Goal: Complete application form: Complete application form

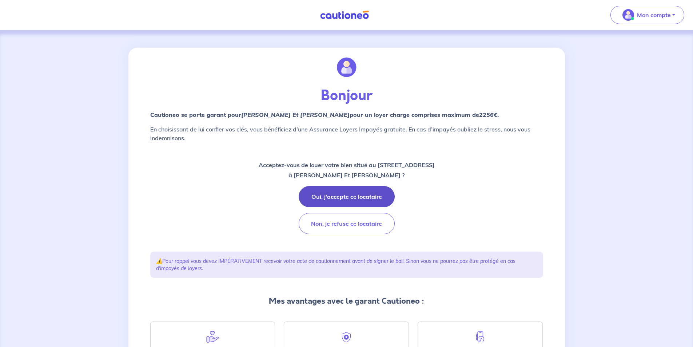
click at [360, 191] on button "Oui, j'accepte ce locataire" at bounding box center [347, 196] width 96 height 21
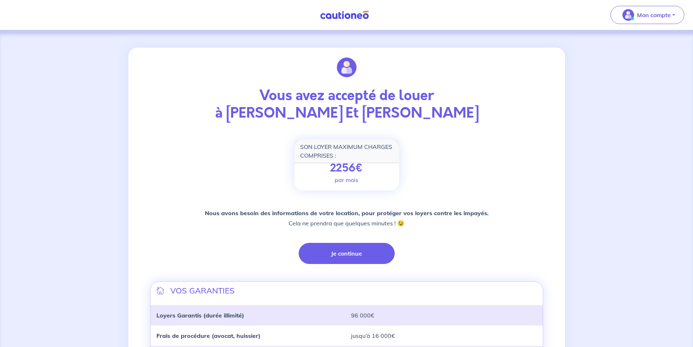
scroll to position [139, 0]
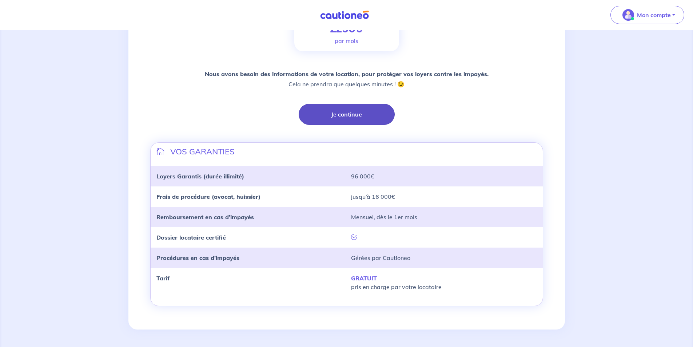
click at [351, 116] on button "Je continue" at bounding box center [347, 114] width 96 height 21
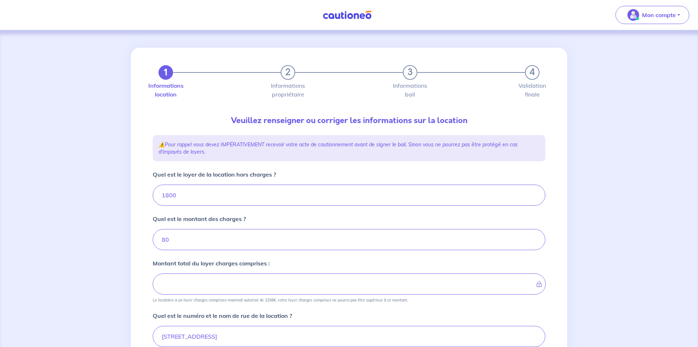
type input "1880"
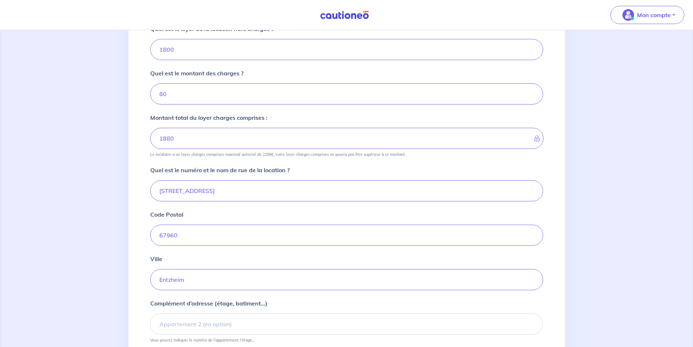
scroll to position [212, 0]
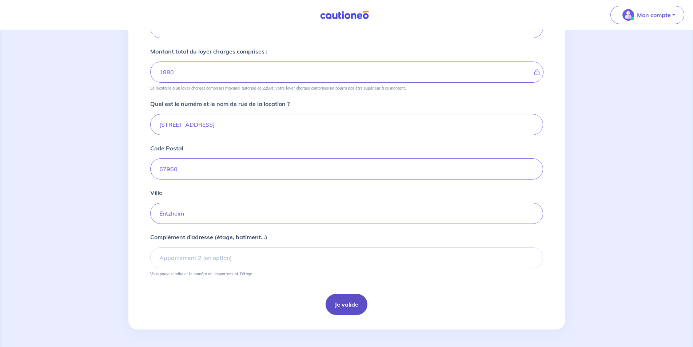
click at [348, 306] on button "Je valide" at bounding box center [347, 304] width 42 height 21
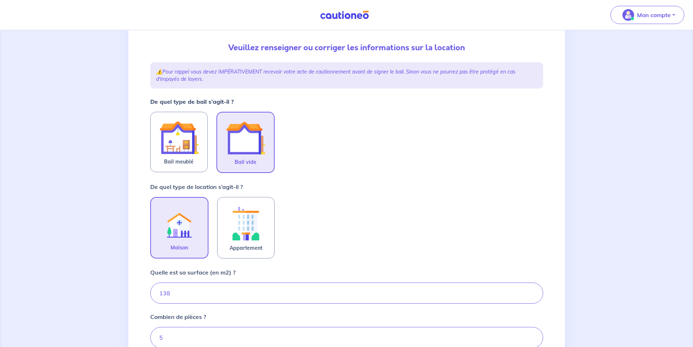
scroll to position [145, 0]
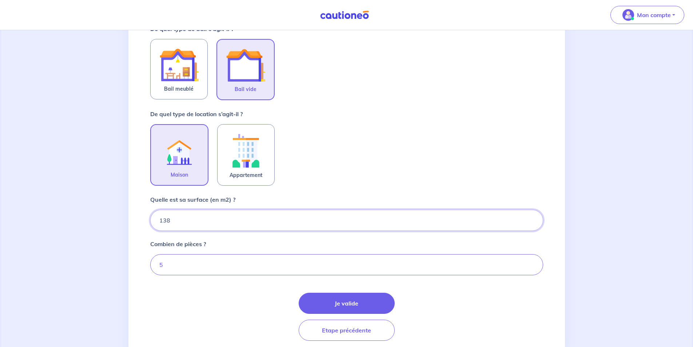
click at [216, 223] on input "138" at bounding box center [346, 219] width 393 height 21
type input "137.34"
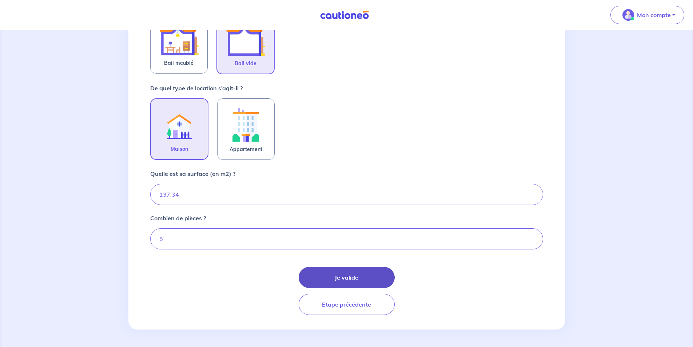
click at [327, 276] on button "Je valide" at bounding box center [347, 277] width 96 height 21
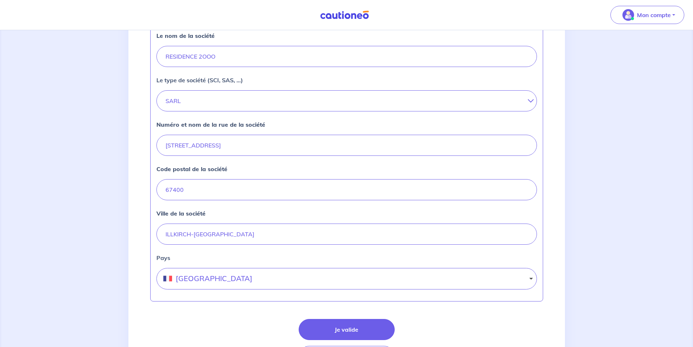
scroll to position [255, 0]
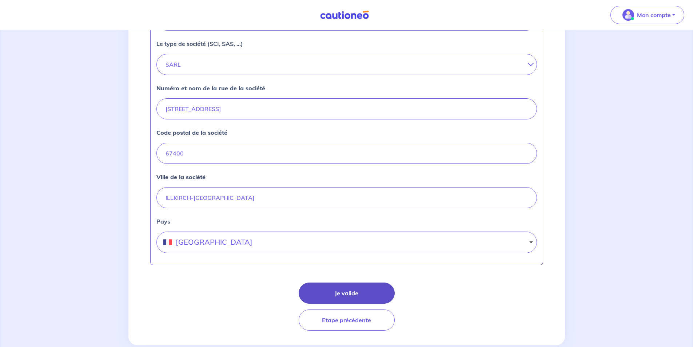
click at [346, 292] on button "Je valide" at bounding box center [347, 292] width 96 height 21
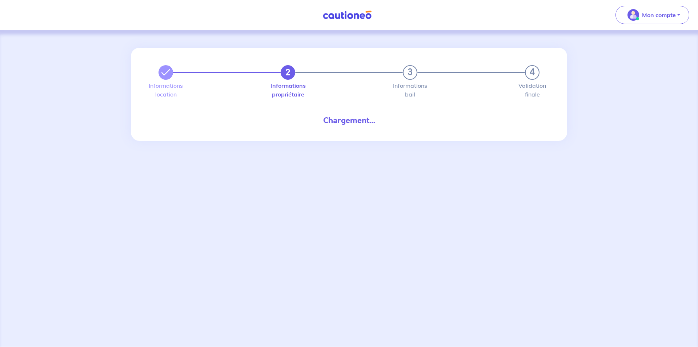
select select "FR"
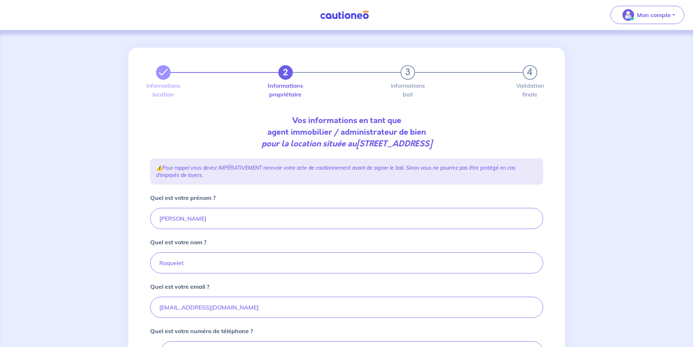
scroll to position [73, 0]
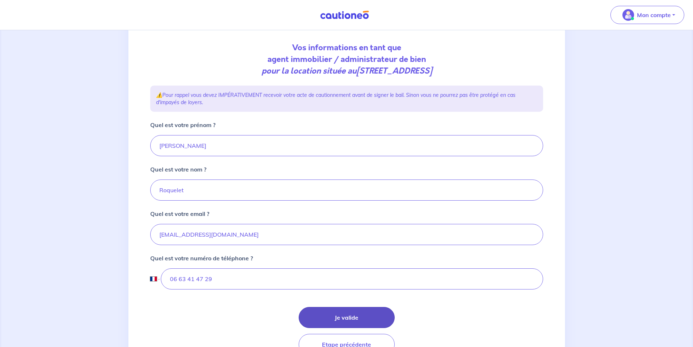
click at [339, 318] on button "Je valide" at bounding box center [347, 317] width 96 height 21
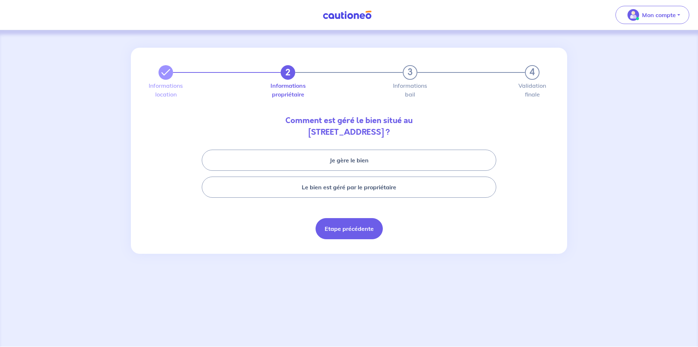
click at [336, 231] on button "Etape précédente" at bounding box center [349, 228] width 67 height 21
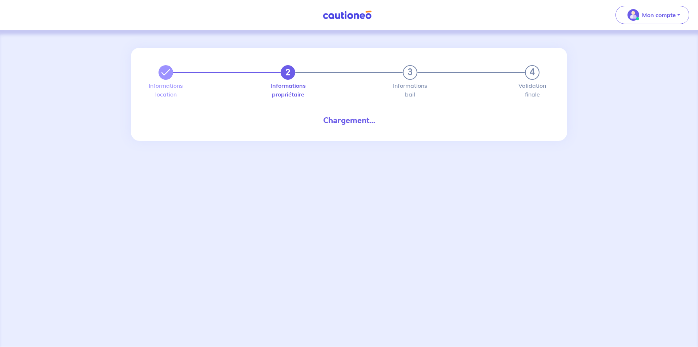
select select "FR"
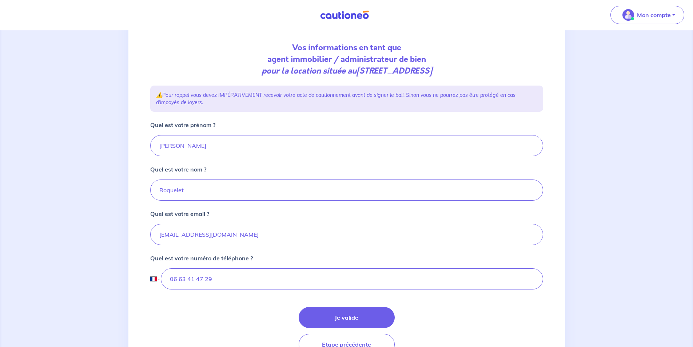
scroll to position [109, 0]
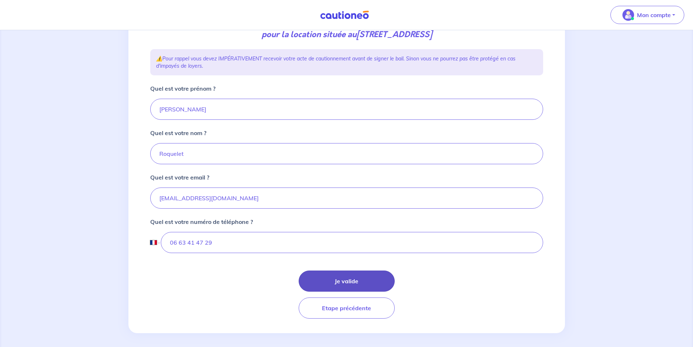
click at [336, 278] on button "Je valide" at bounding box center [347, 280] width 96 height 21
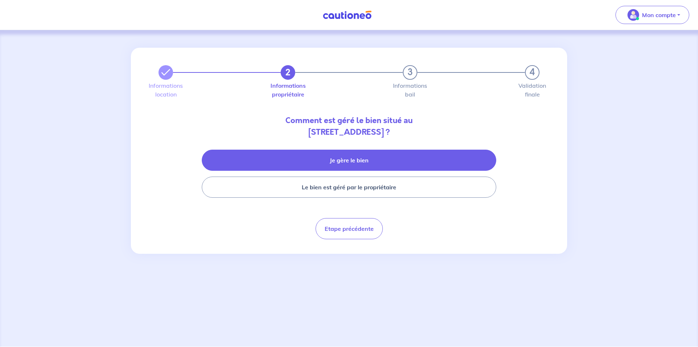
click at [364, 162] on button "Je gère le bien" at bounding box center [349, 159] width 295 height 21
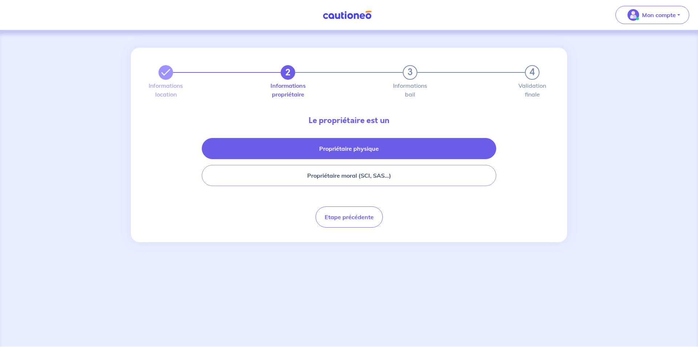
click at [353, 145] on button "Propriétaire physique" at bounding box center [349, 148] width 295 height 21
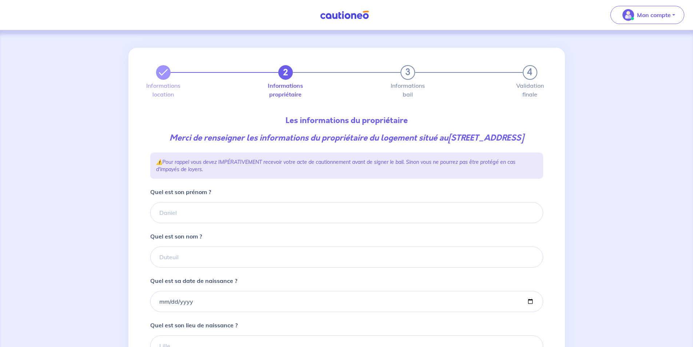
scroll to position [73, 0]
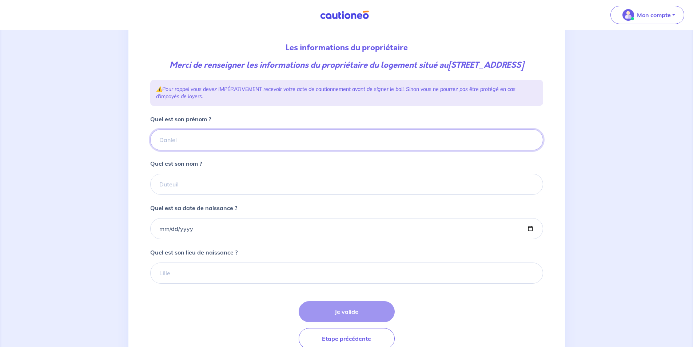
click at [207, 150] on input "Quel est son prénom ?" at bounding box center [346, 139] width 393 height 21
type input "Jean-Noël"
click at [206, 194] on input "Quel est son nom ?" at bounding box center [346, 183] width 393 height 21
type input "VINCENT"
click at [200, 239] on input "Quel est sa date de naissance ?" at bounding box center [346, 228] width 393 height 21
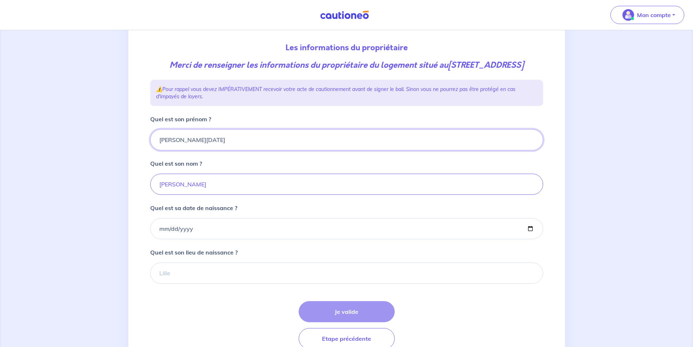
click at [173, 150] on input "Jean-Noël" at bounding box center [346, 139] width 393 height 21
type input "Jean Noël"
click at [180, 239] on input "Quel est sa date de naissance ?" at bounding box center [346, 228] width 393 height 21
click at [161, 238] on input "Quel est sa date de naissance ?" at bounding box center [346, 228] width 393 height 21
type input "1940-12-31"
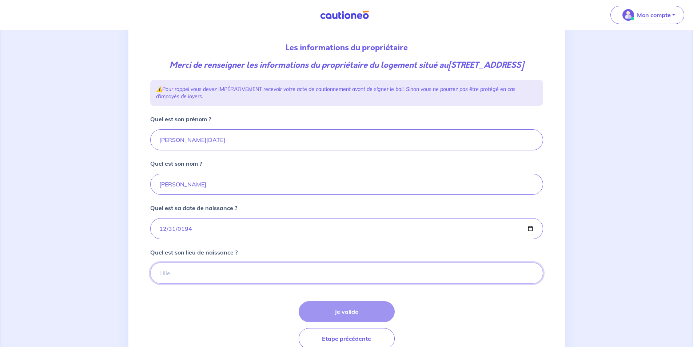
click at [183, 283] on input "Quel est son lieu de naissance ?" at bounding box center [346, 272] width 393 height 21
type input "Paris"
click at [344, 322] on button "Je valide" at bounding box center [347, 311] width 96 height 21
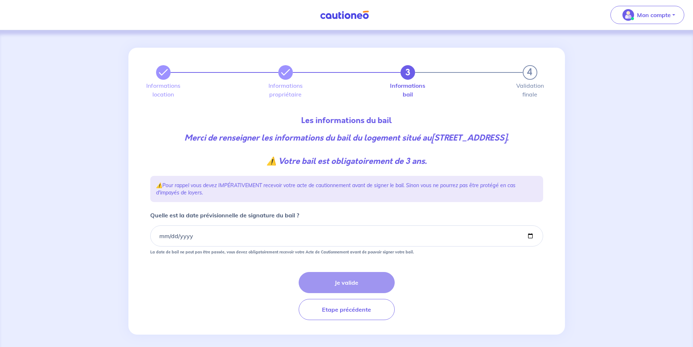
scroll to position [5, 0]
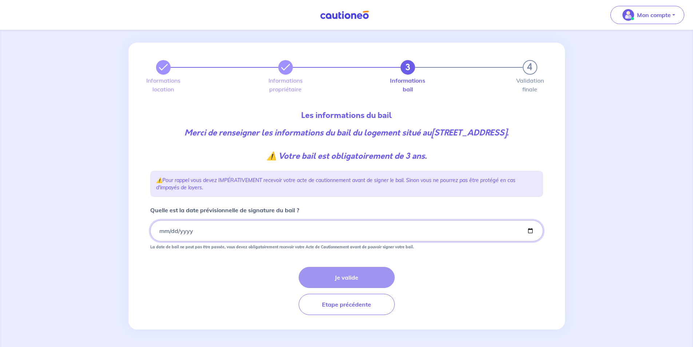
click at [247, 235] on input "Quelle est la date prévisionnelle de signature du bail ?" at bounding box center [346, 230] width 393 height 21
drag, startPoint x: 203, startPoint y: 232, endPoint x: 197, endPoint y: 232, distance: 5.5
click at [203, 232] on input "Quelle est la date prévisionnelle de signature du bail ?" at bounding box center [346, 230] width 393 height 21
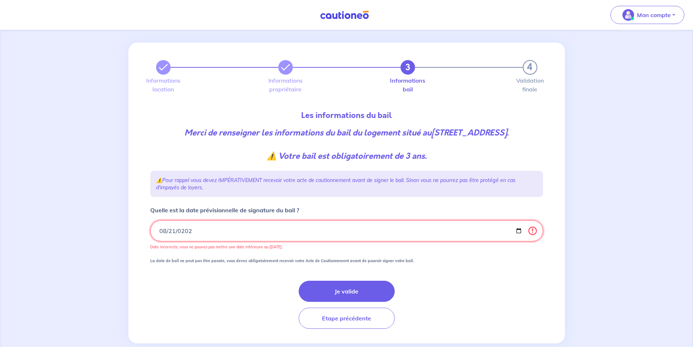
type input "2025-08-21"
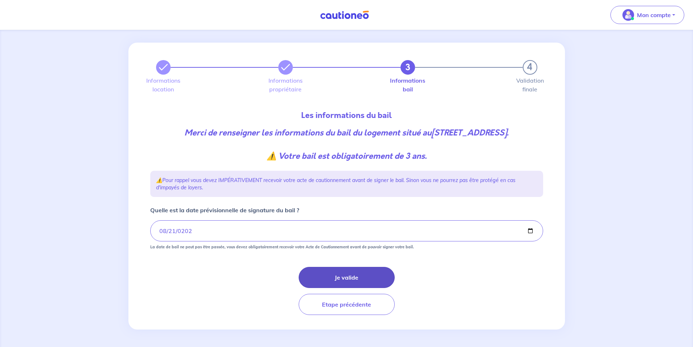
click at [366, 277] on button "Je valide" at bounding box center [347, 277] width 96 height 21
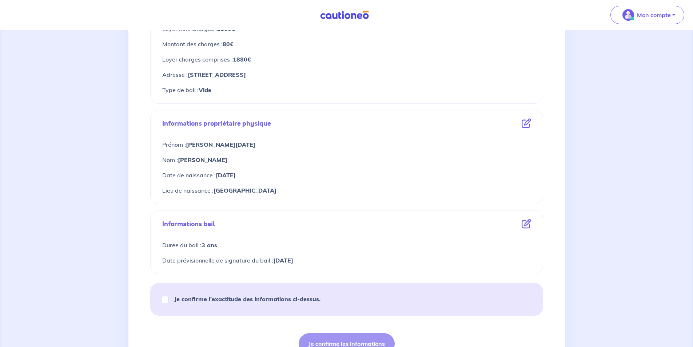
scroll to position [248, 0]
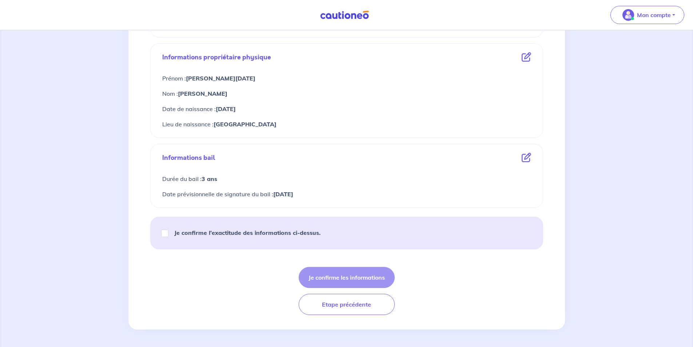
click at [233, 228] on p "Je confirme l’exactitude des informations ci-dessus." at bounding box center [247, 232] width 146 height 9
click at [168, 229] on input "Je confirme l’exactitude des informations ci-dessus." at bounding box center [164, 232] width 7 height 7
checkbox input "true"
click at [347, 278] on button "Je confirme les informations" at bounding box center [347, 277] width 96 height 21
